Goal: Navigation & Orientation: Understand site structure

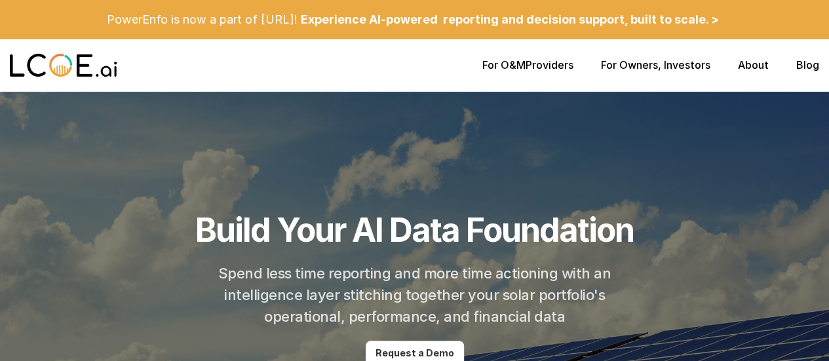
click at [557, 65] on p "For O&M Providers" at bounding box center [528, 65] width 91 height 12
click at [754, 65] on link "About" at bounding box center [753, 64] width 31 height 13
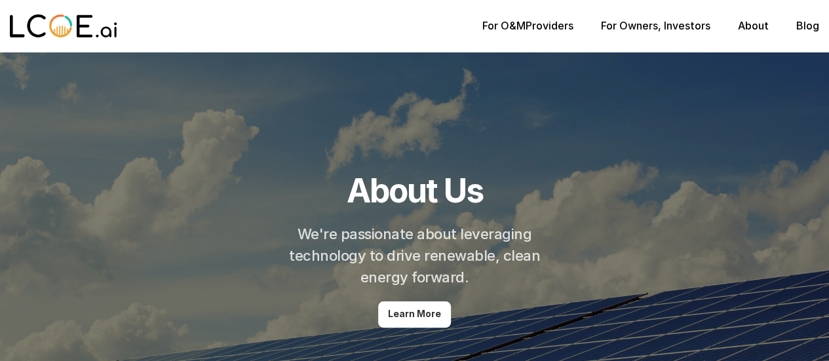
click at [509, 26] on link "For O&M" at bounding box center [504, 25] width 43 height 13
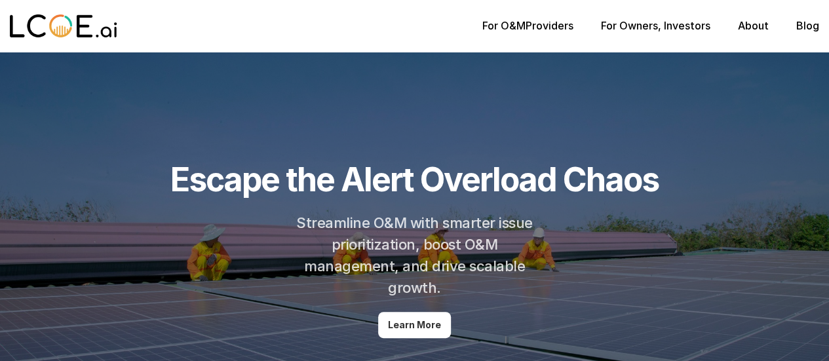
click at [625, 22] on div "For O&M Providers For Owners , Investors About Blog" at bounding box center [414, 26] width 829 height 52
click at [625, 22] on link "For Owners" at bounding box center [629, 25] width 57 height 13
